Goal: Transaction & Acquisition: Purchase product/service

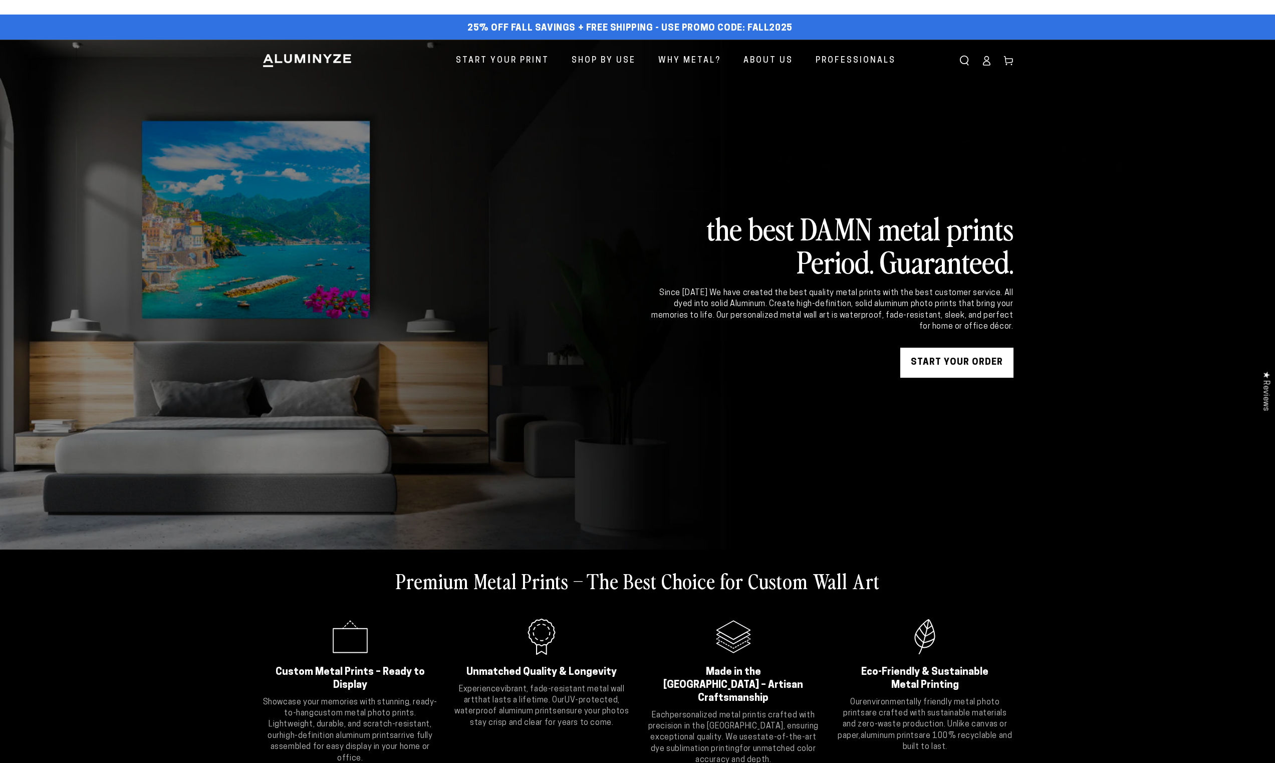
click at [993, 367] on link "START YOUR Order" at bounding box center [956, 363] width 113 height 30
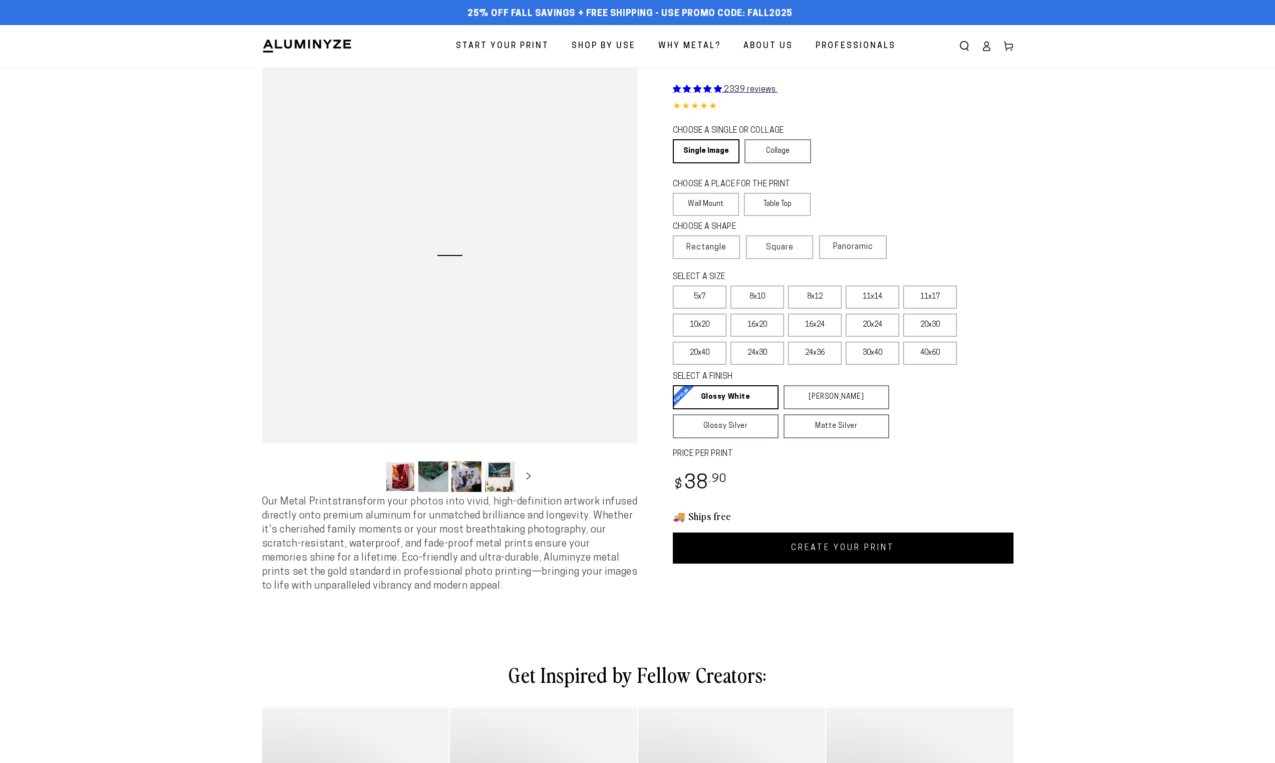
select select "**********"
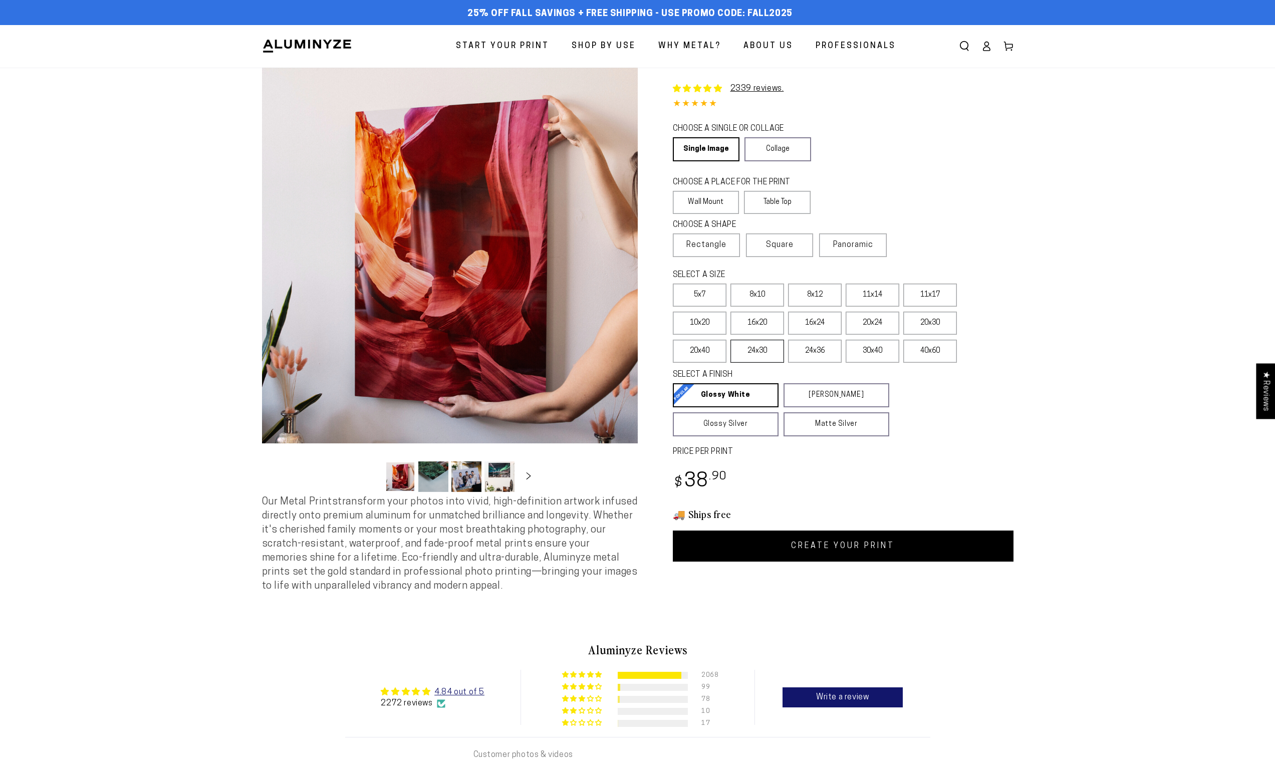
click at [754, 351] on label "24x30" at bounding box center [758, 351] width 54 height 23
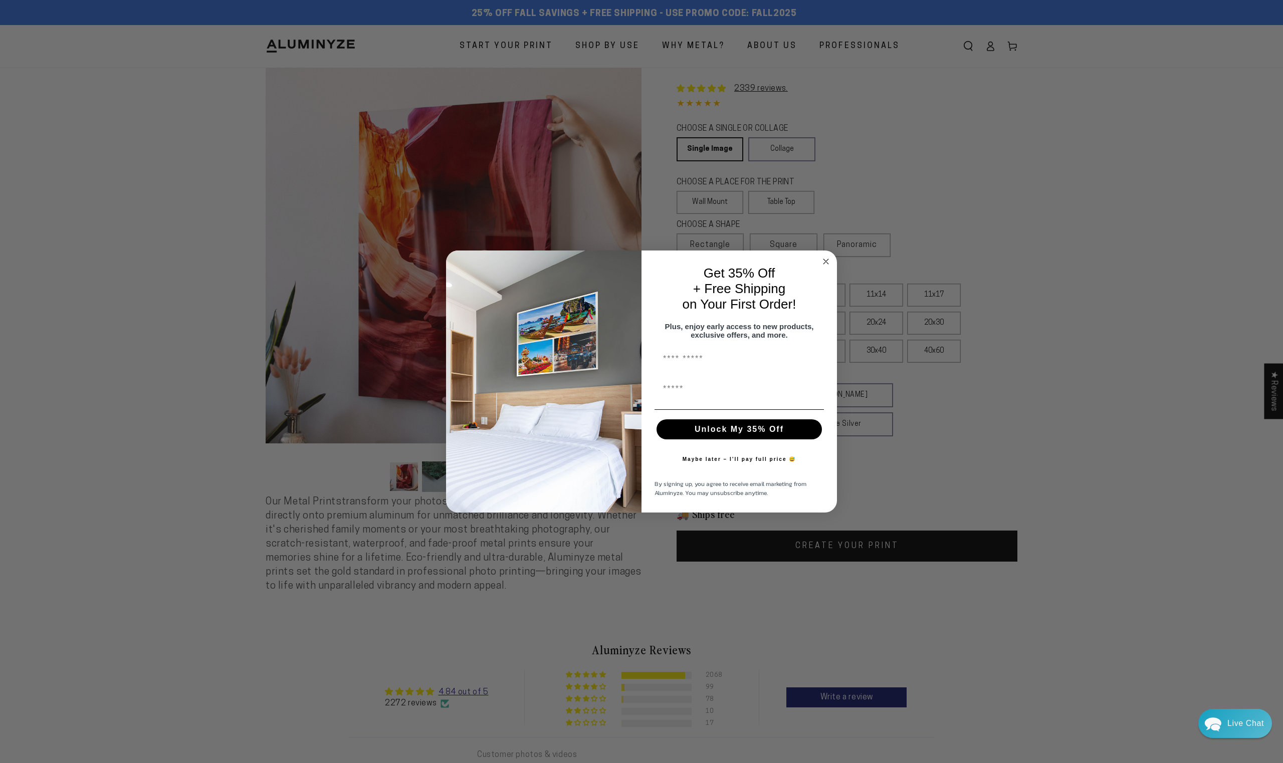
click at [822, 259] on circle "Close dialog" at bounding box center [826, 262] width 12 height 12
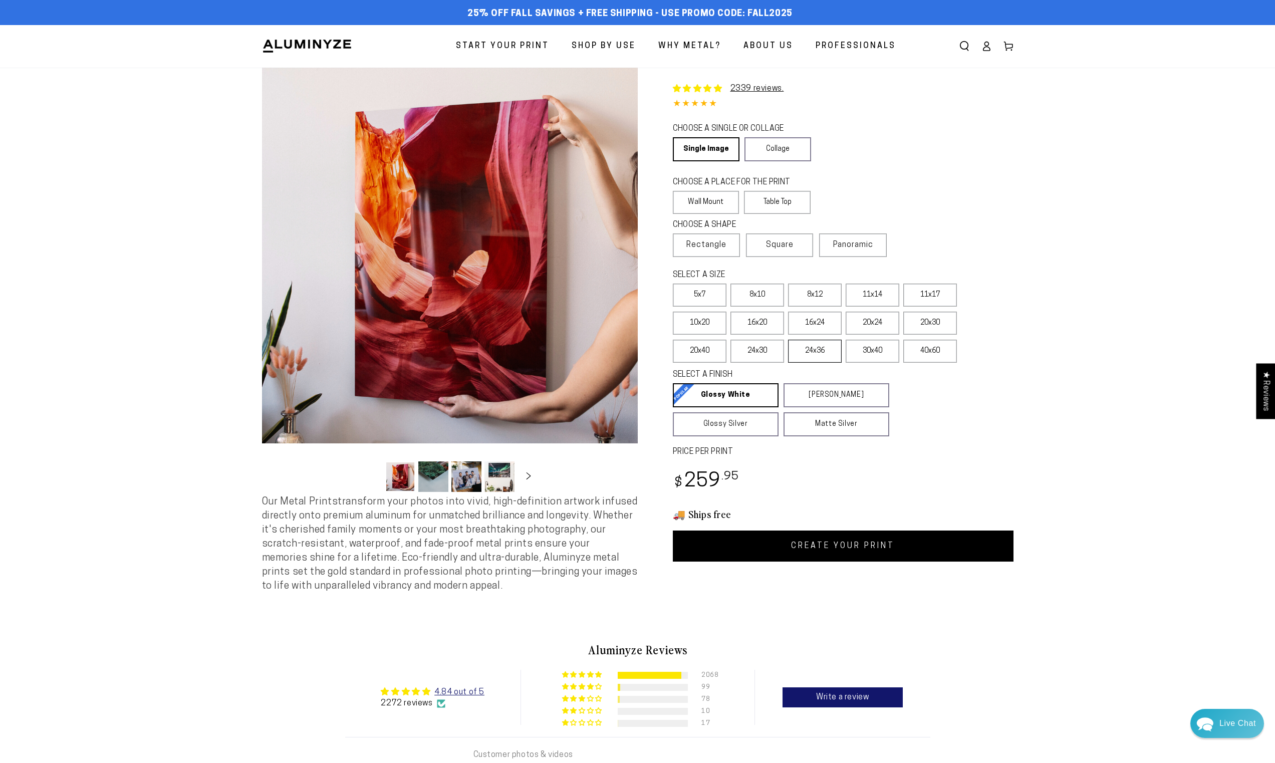
click at [824, 353] on label "24x36" at bounding box center [815, 351] width 54 height 23
click at [763, 353] on label "24x30" at bounding box center [758, 351] width 54 height 23
